Goal: Transaction & Acquisition: Purchase product/service

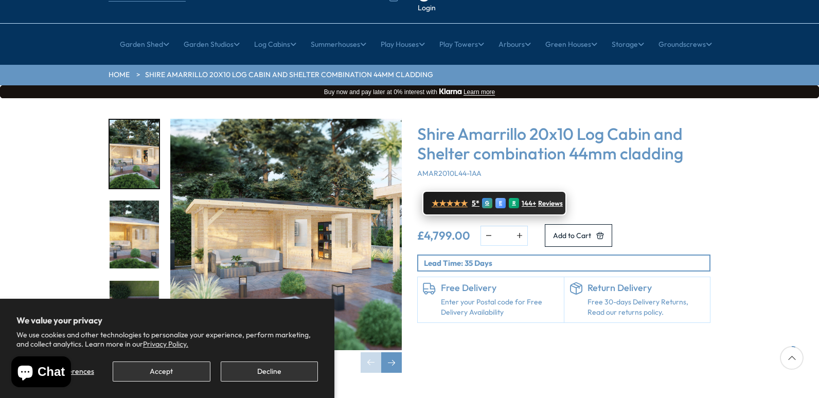
scroll to position [103, 0]
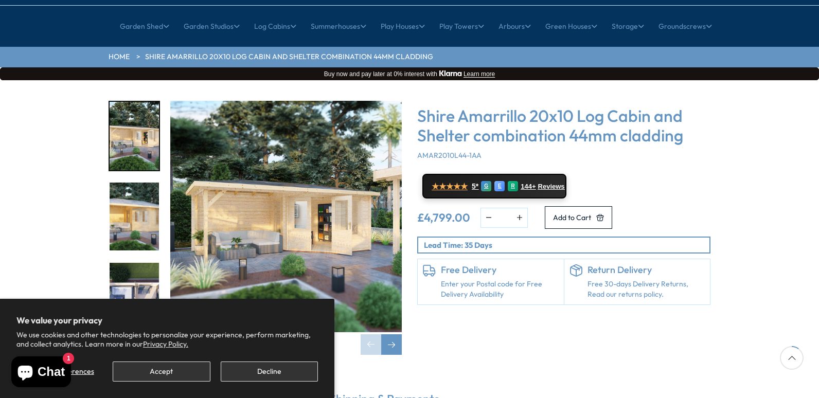
click at [315, 202] on img "1 / 8" at bounding box center [286, 217] width 232 height 232
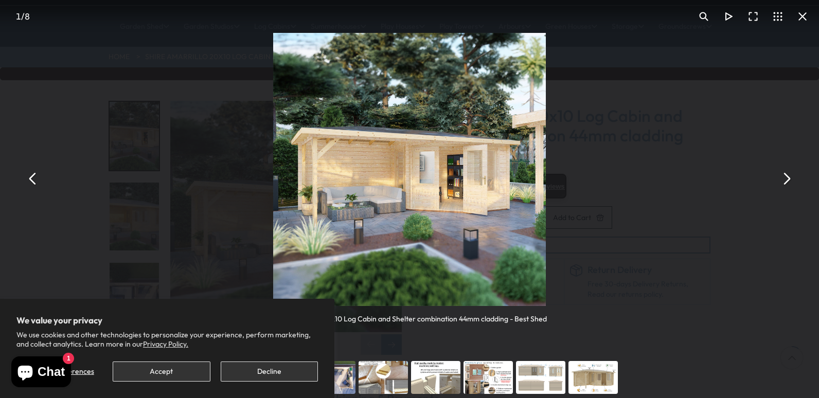
click at [789, 184] on button "You can close this modal content with the ESC key" at bounding box center [786, 178] width 25 height 25
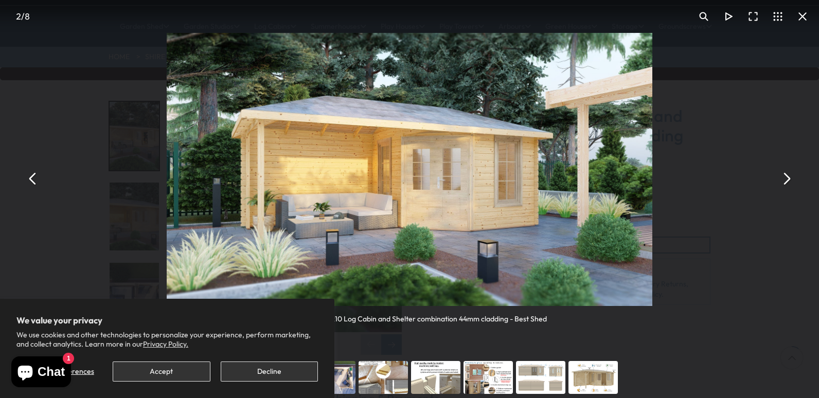
click at [789, 184] on button "You can close this modal content with the ESC key" at bounding box center [786, 178] width 25 height 25
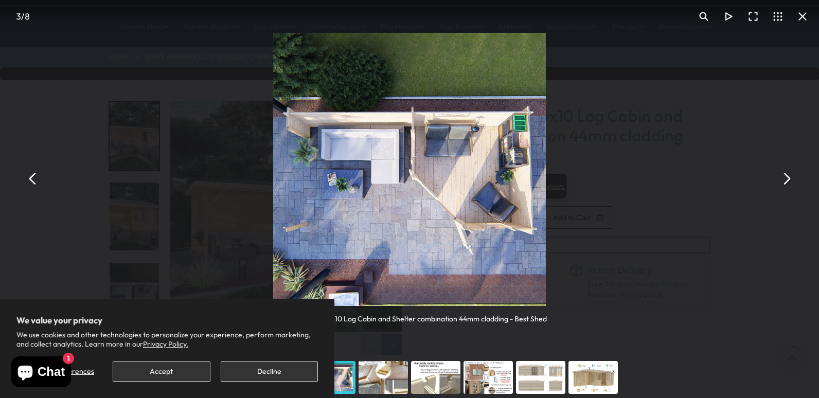
click at [789, 184] on button "You can close this modal content with the ESC key" at bounding box center [786, 178] width 25 height 25
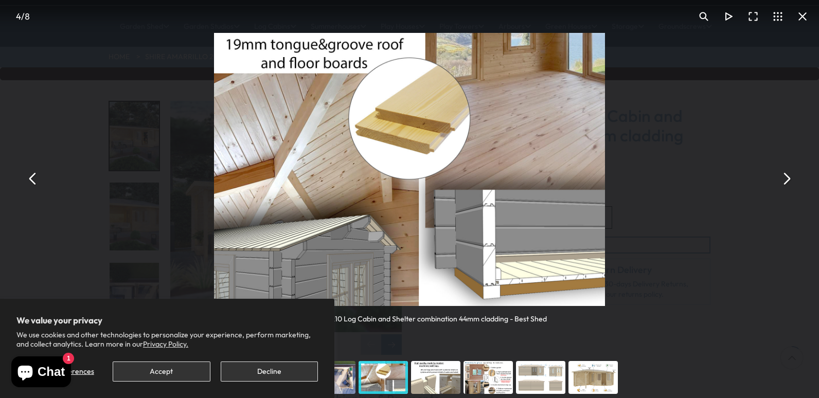
click at [789, 184] on button "You can close this modal content with the ESC key" at bounding box center [786, 178] width 25 height 25
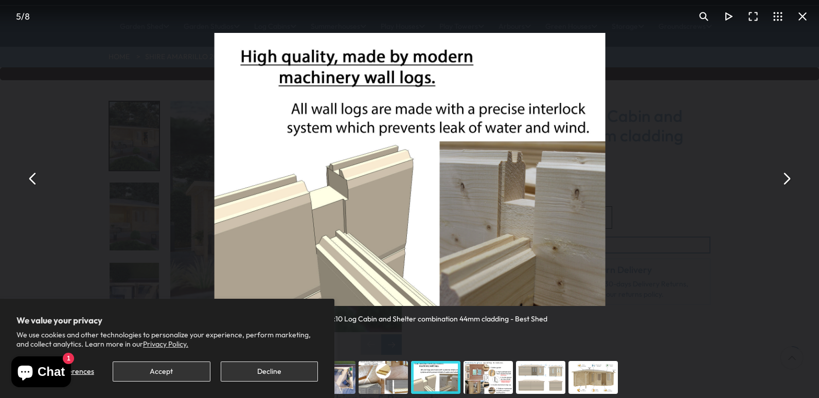
click at [789, 184] on button "You can close this modal content with the ESC key" at bounding box center [786, 178] width 25 height 25
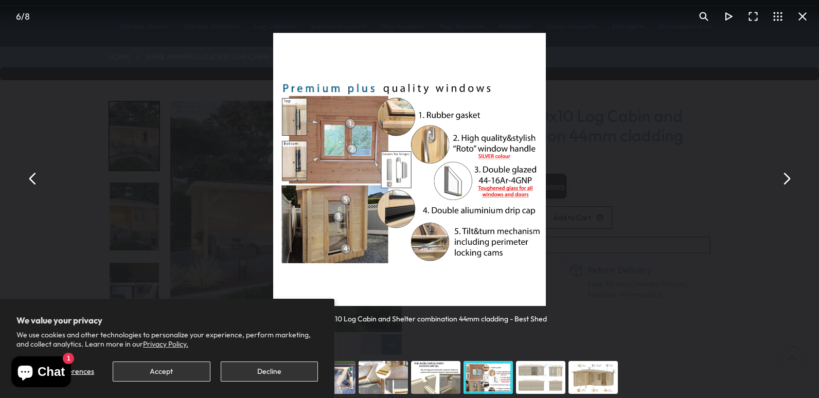
click at [789, 184] on button "You can close this modal content with the ESC key" at bounding box center [786, 178] width 25 height 25
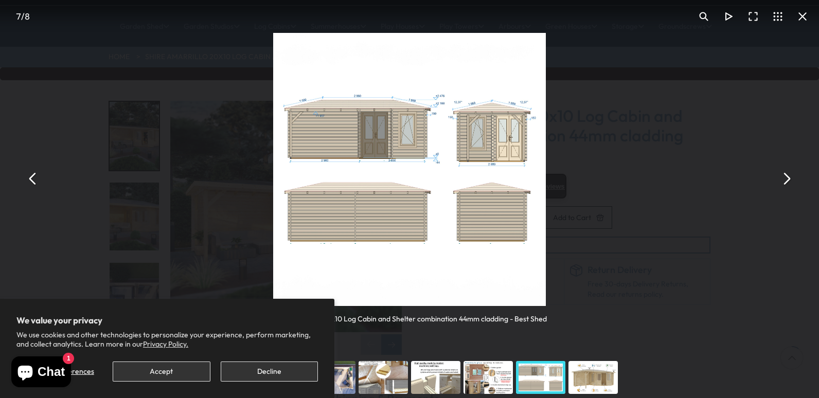
click at [789, 184] on button "You can close this modal content with the ESC key" at bounding box center [786, 178] width 25 height 25
